Goal: Task Accomplishment & Management: Use online tool/utility

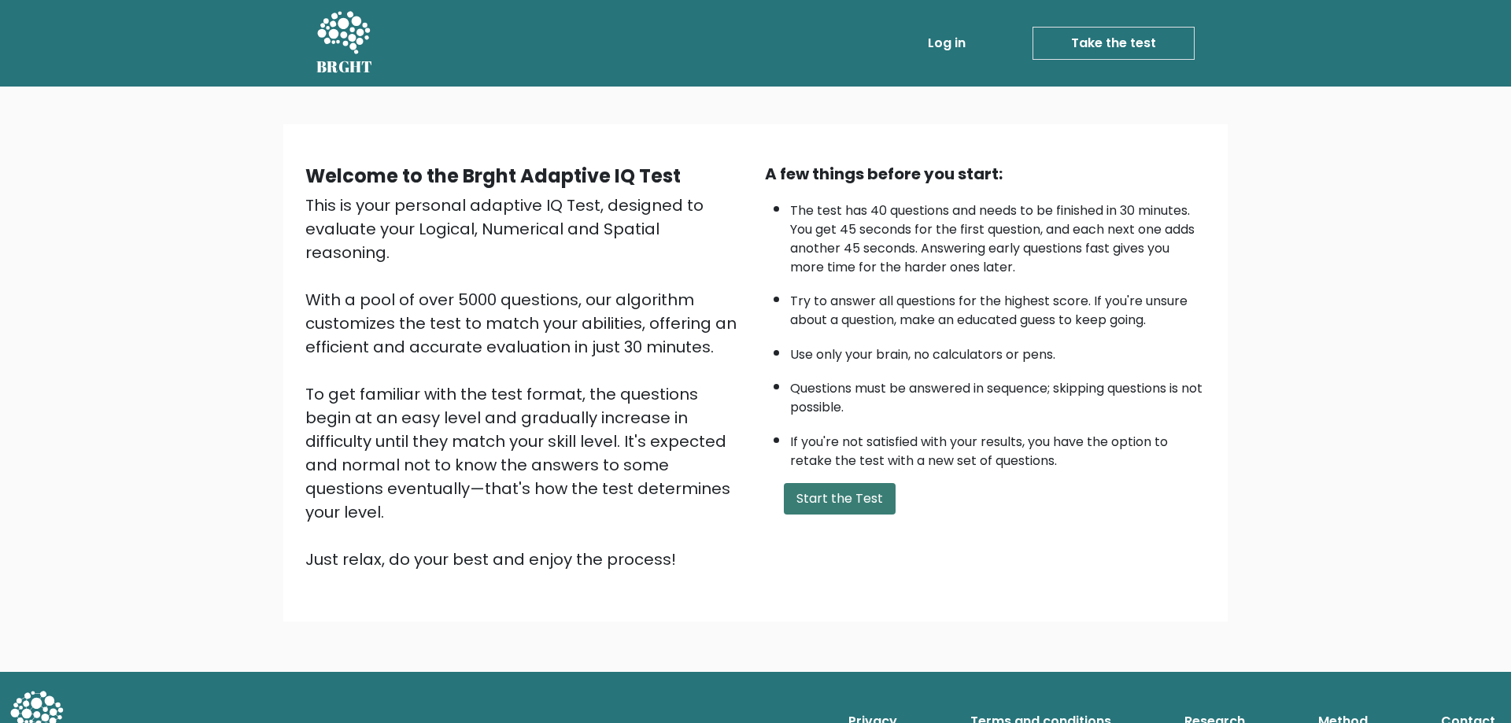
click at [837, 483] on button "Start the Test" at bounding box center [840, 498] width 112 height 31
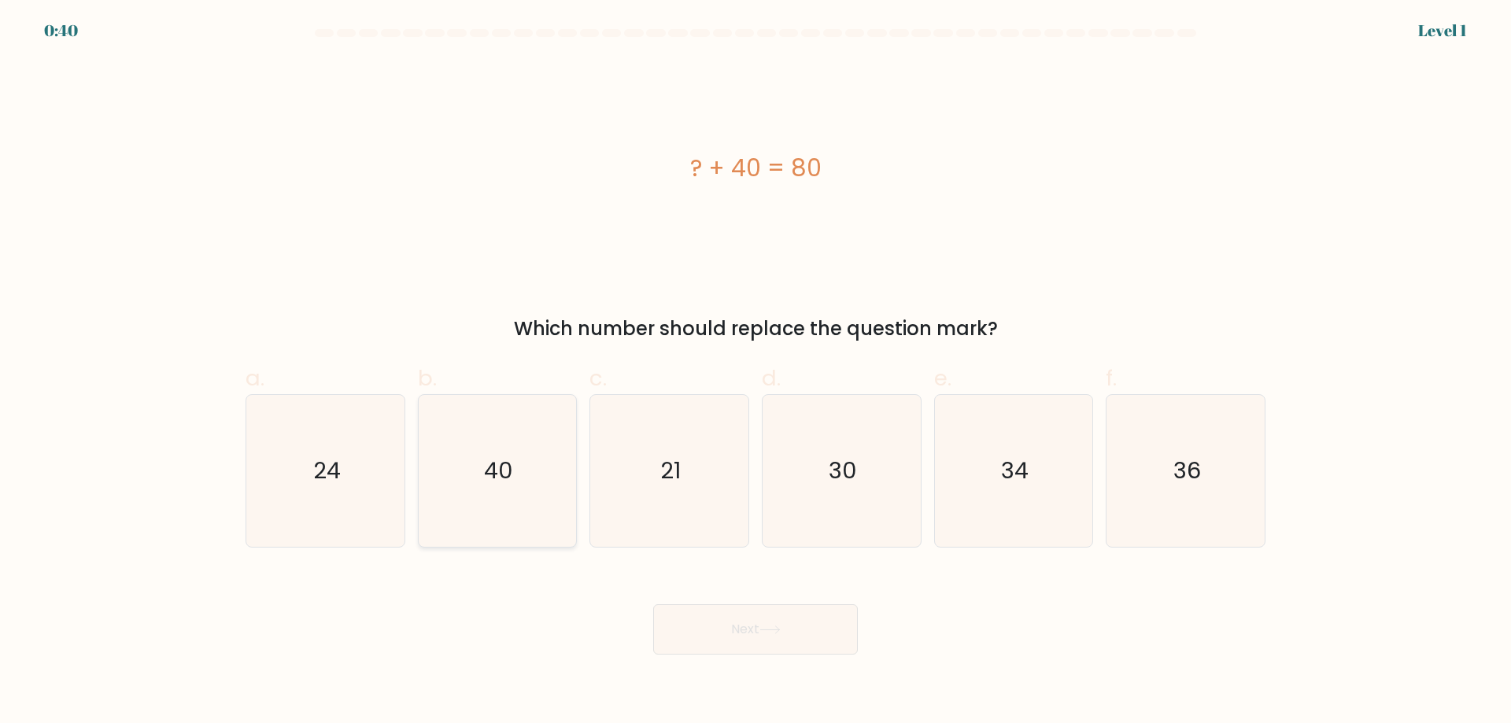
click at [492, 395] on icon "40" at bounding box center [497, 471] width 152 height 152
click at [756, 362] on input "b. 40" at bounding box center [756, 367] width 1 height 10
radio input "true"
click at [465, 362] on label "b. 40" at bounding box center [498, 455] width 160 height 186
click at [756, 362] on input "b. 40" at bounding box center [756, 367] width 1 height 10
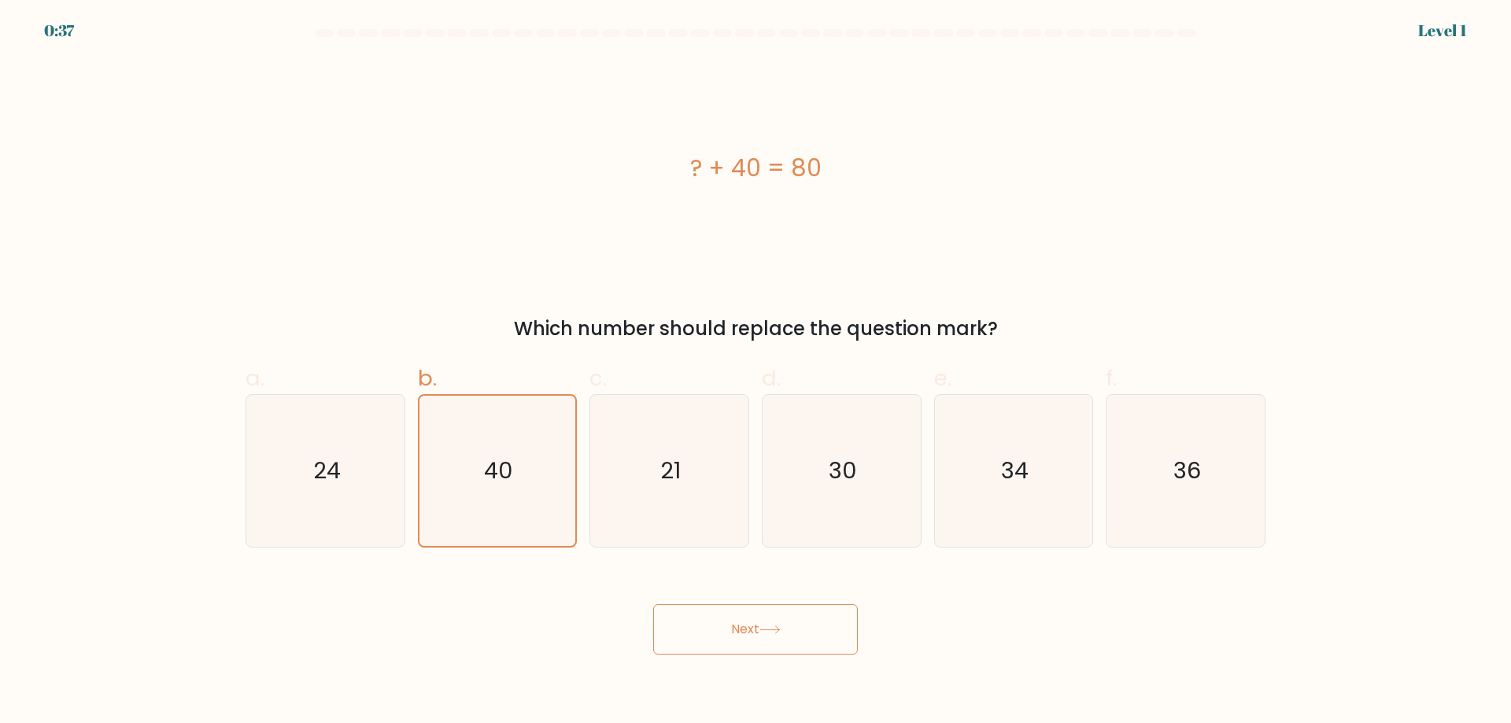
click at [730, 604] on button "Next" at bounding box center [755, 629] width 205 height 50
